Goal: Task Accomplishment & Management: Manage account settings

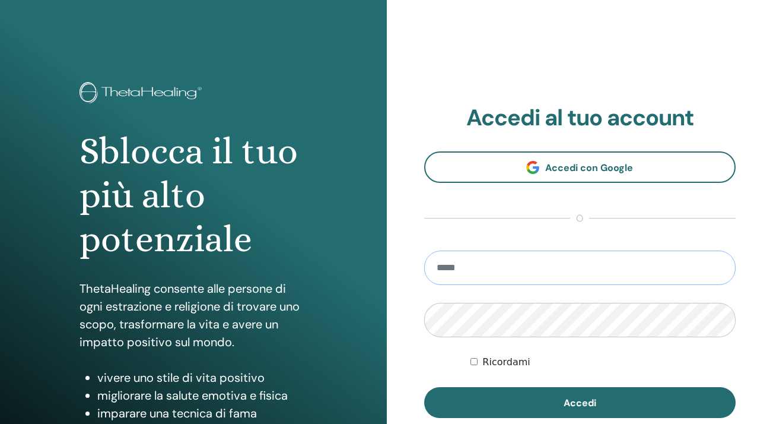
type input "**********"
click at [580, 402] on button "Accedi" at bounding box center [580, 402] width 312 height 31
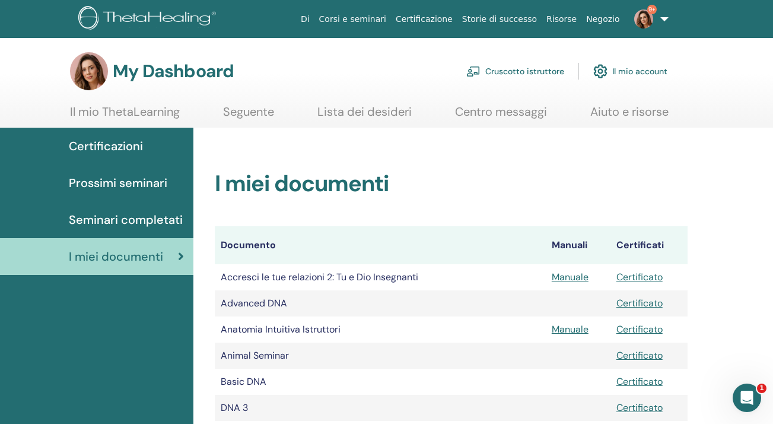
drag, startPoint x: 537, startPoint y: 71, endPoint x: 455, endPoint y: 130, distance: 101.3
click at [537, 71] on link "Cruscotto istruttore" at bounding box center [516, 71] width 98 height 26
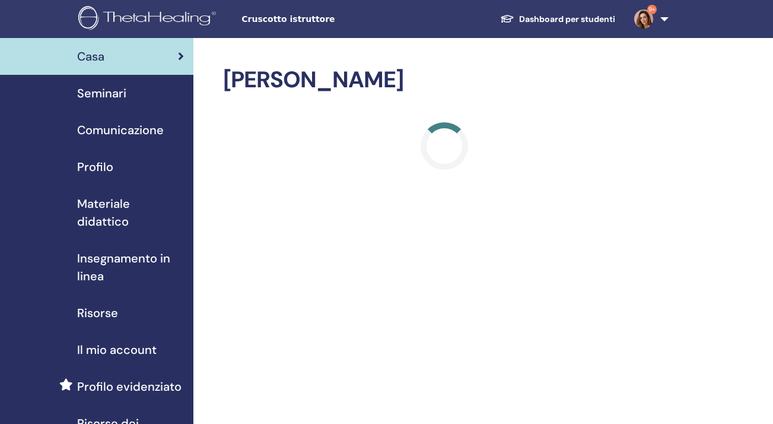
click at [107, 94] on span "Seminari" at bounding box center [101, 93] width 49 height 18
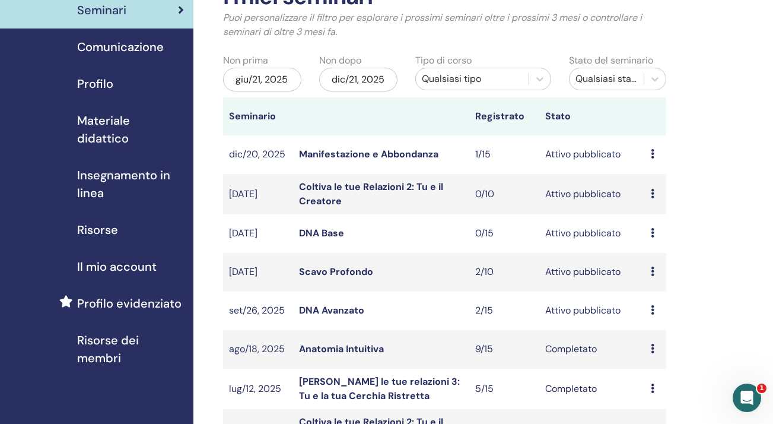
scroll to position [89, 0]
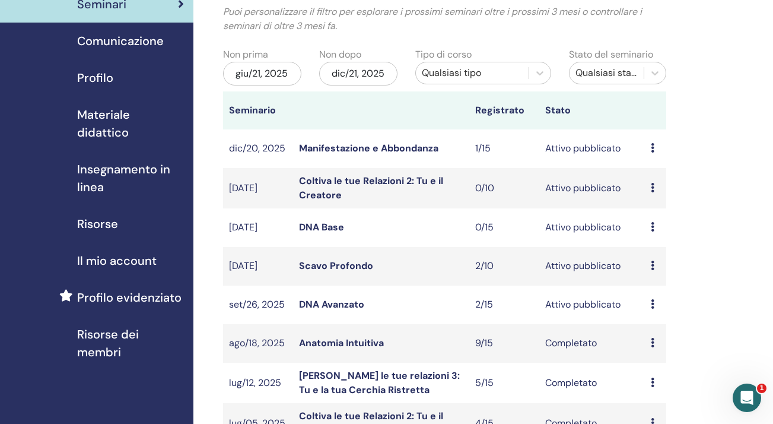
click at [332, 303] on link "DNA Avanzato" at bounding box center [331, 304] width 65 height 12
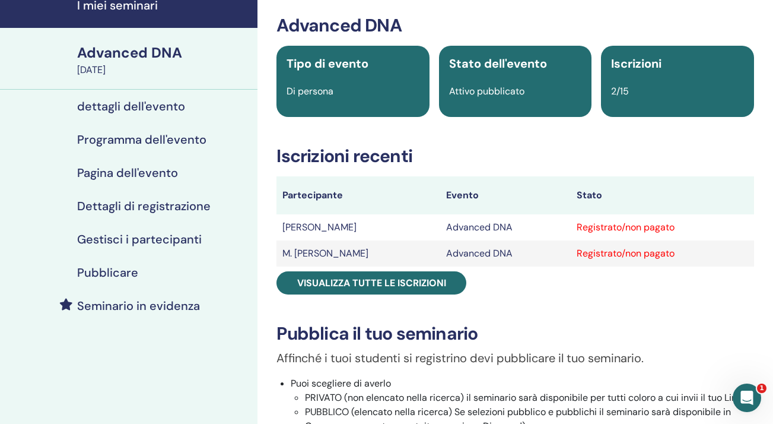
scroll to position [69, 0]
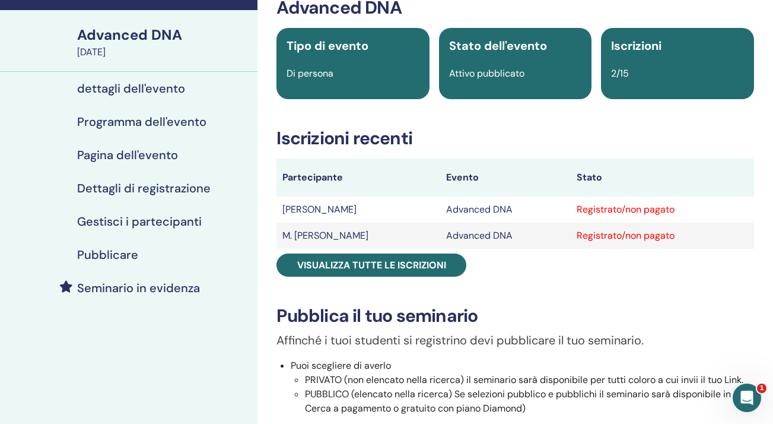
click at [636, 214] on div "Registrato/non pagato" at bounding box center [663, 209] width 172 height 14
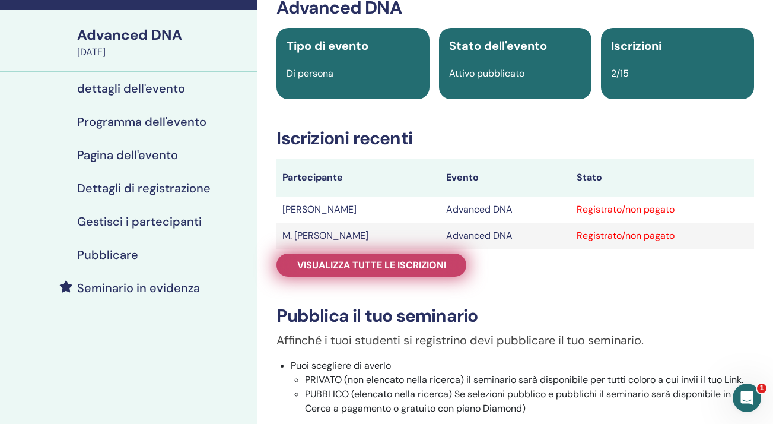
click at [425, 269] on span "Visualizza tutte le iscrizioni" at bounding box center [371, 265] width 149 height 12
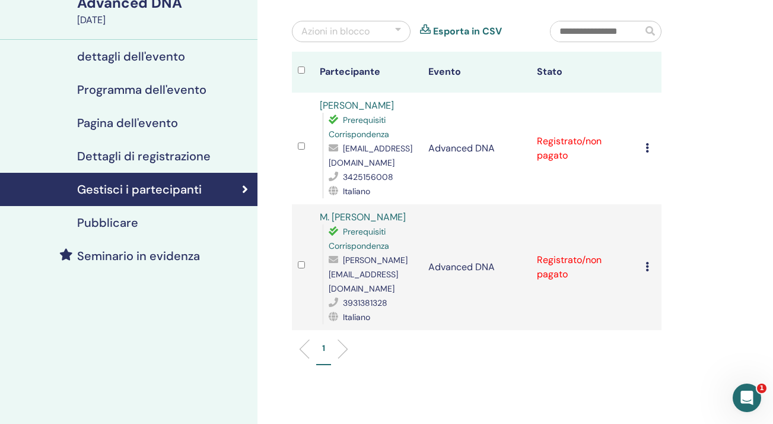
scroll to position [117, 0]
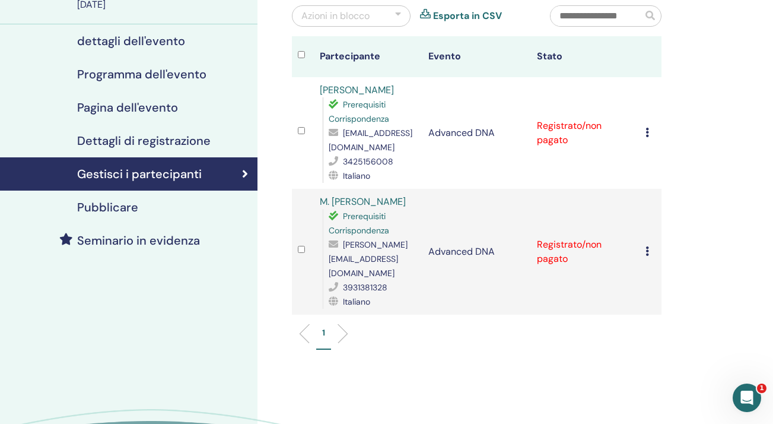
click at [648, 130] on icon at bounding box center [648, 132] width 4 height 9
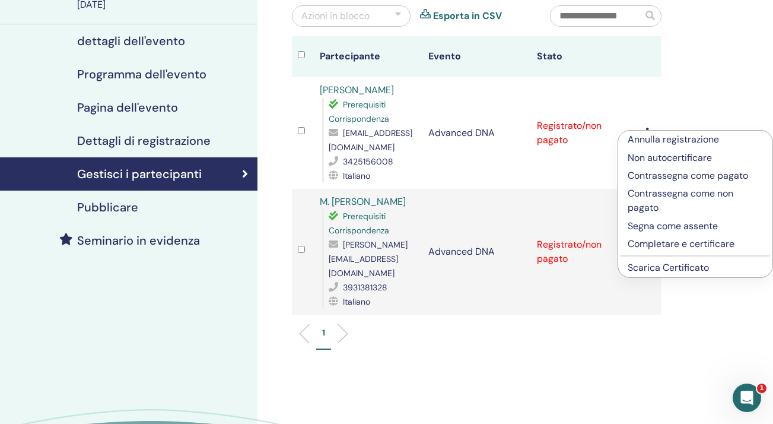
click at [692, 108] on div "Gestisci i partecipanti Azioni in blocco Esporta in CSV Partecipante Evento Sta…" at bounding box center [516, 224] width 516 height 607
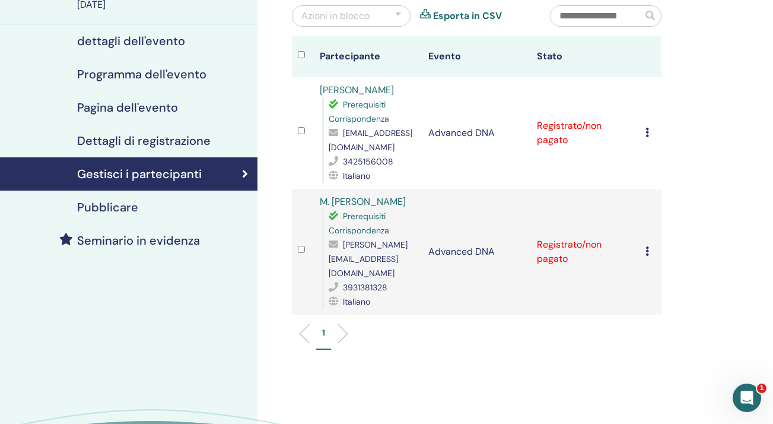
scroll to position [118, 0]
